Goal: Check status: Check status

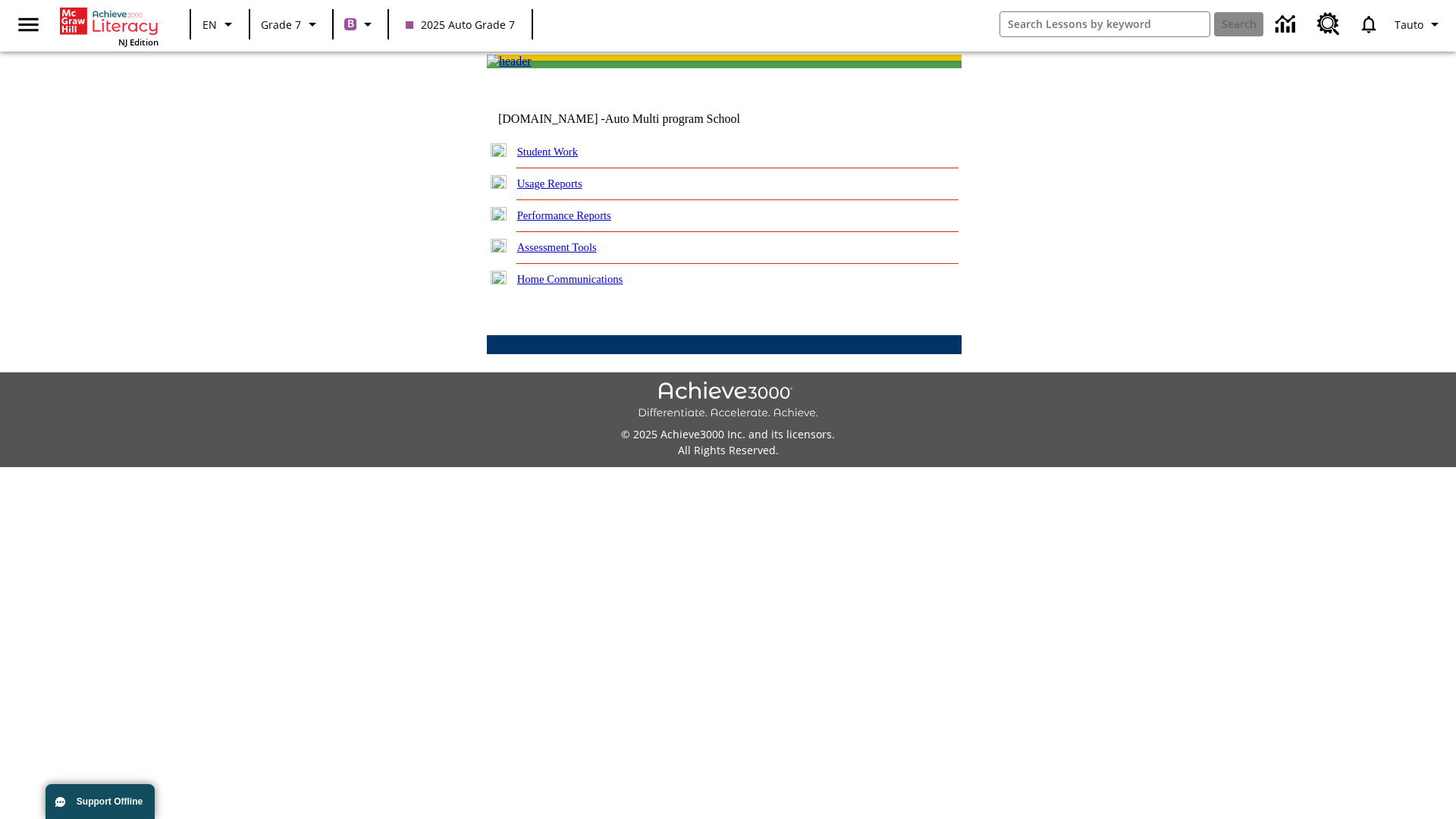
click at [558, 158] on link "Student Work" at bounding box center [547, 152] width 61 height 12
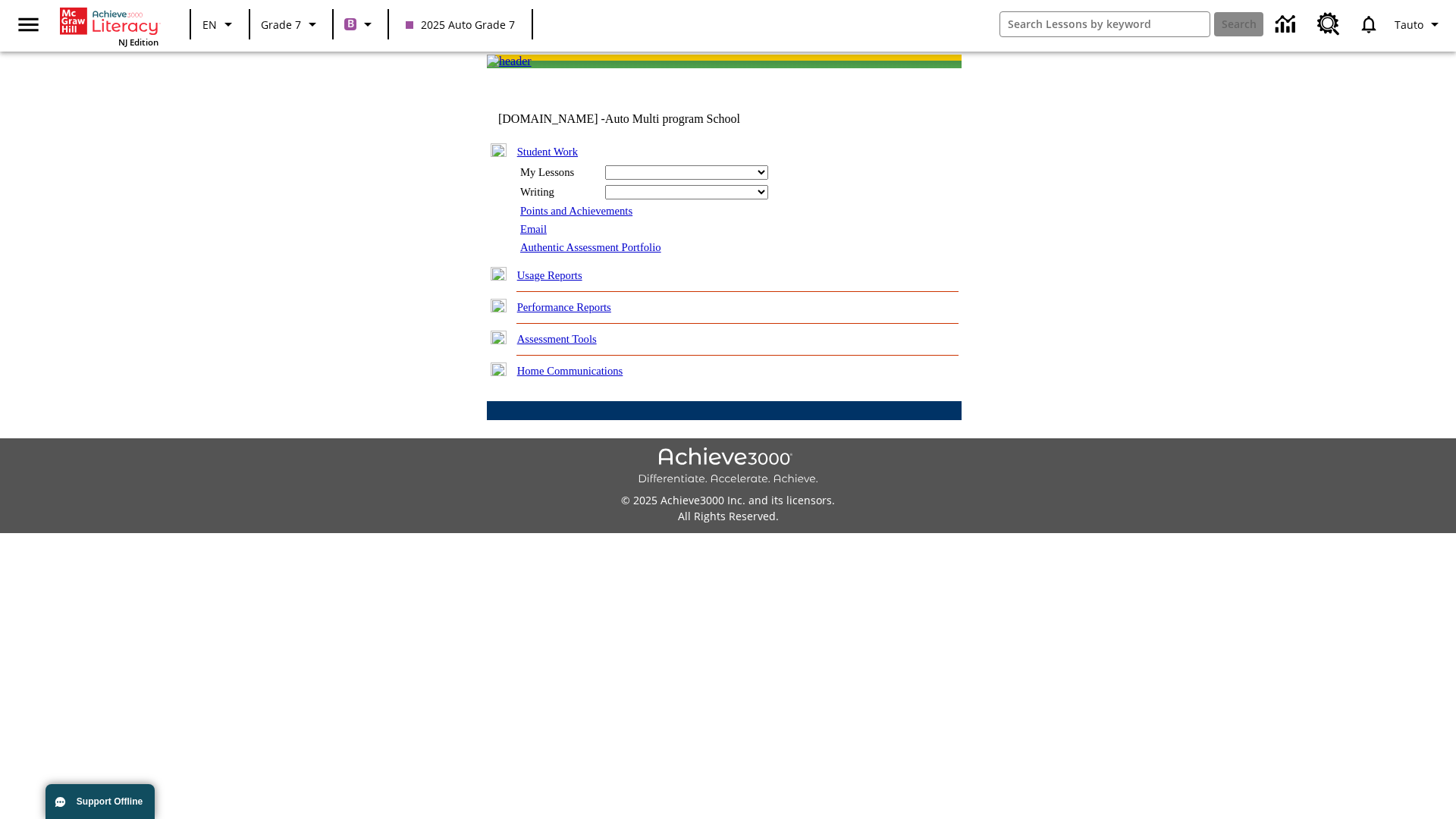
select select "/options/reports/?report_id=24&atype=7&section=2"
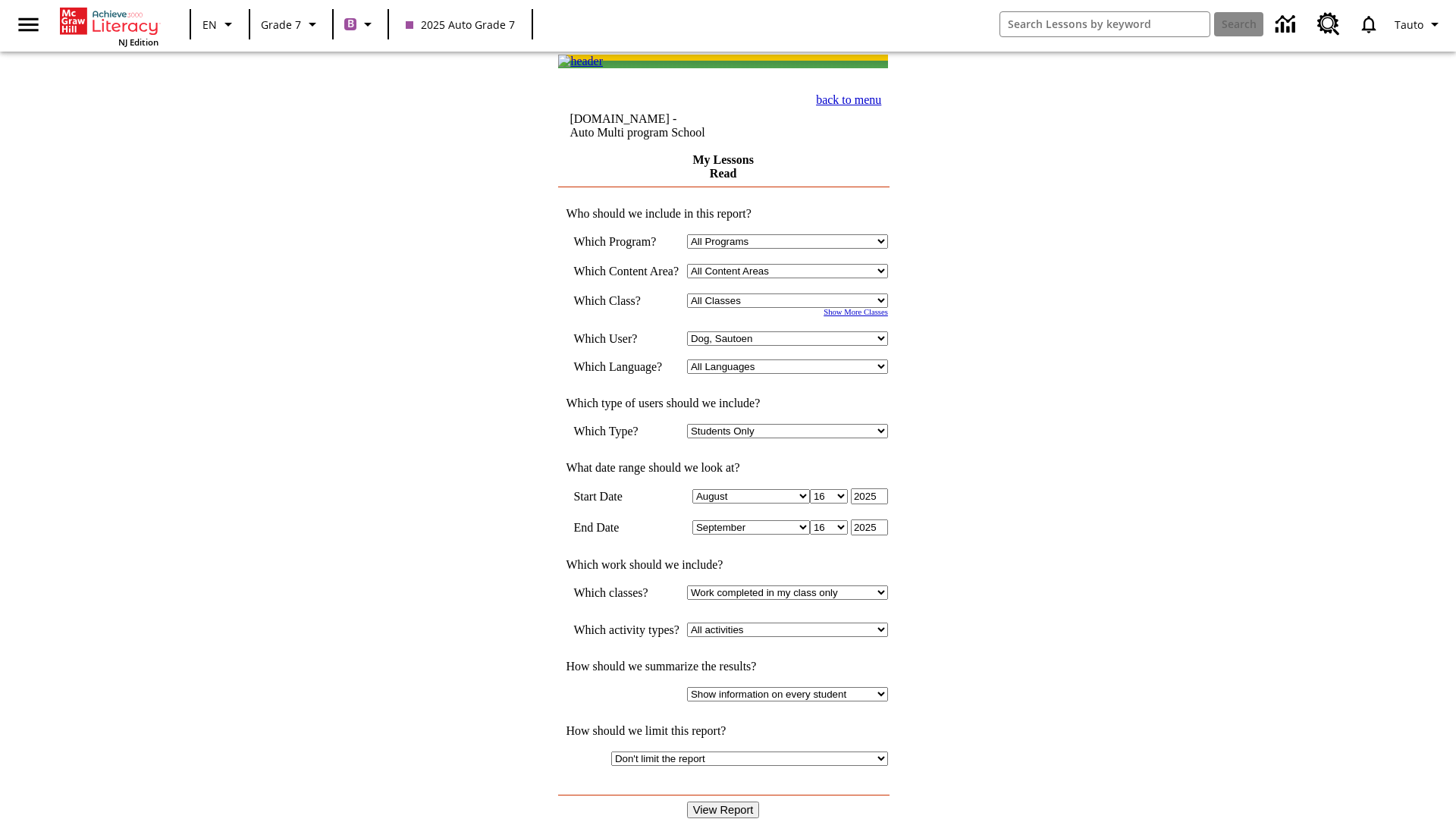
select select "21437138"
select select "4"
type input "2024"
click at [725, 801] on input "View Report" at bounding box center [723, 810] width 73 height 17
